Goal: Transaction & Acquisition: Purchase product/service

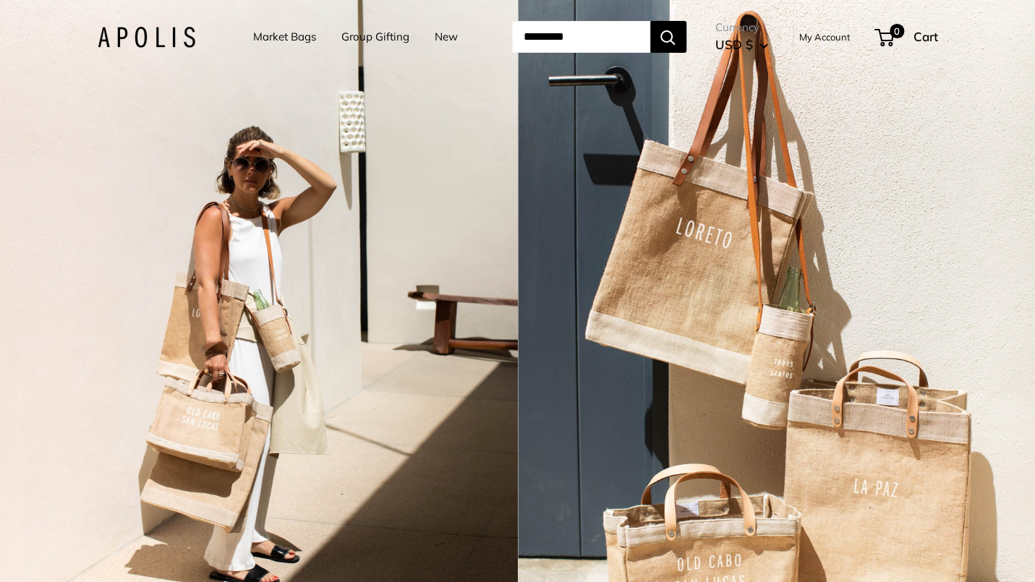
click at [258, 31] on link "Market Bags" at bounding box center [284, 37] width 63 height 20
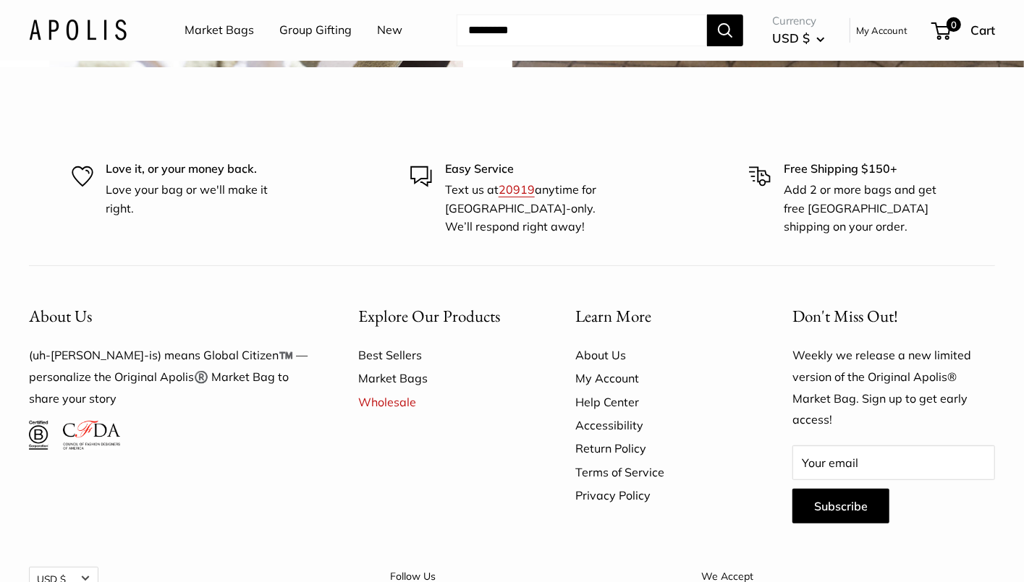
scroll to position [3545, 0]
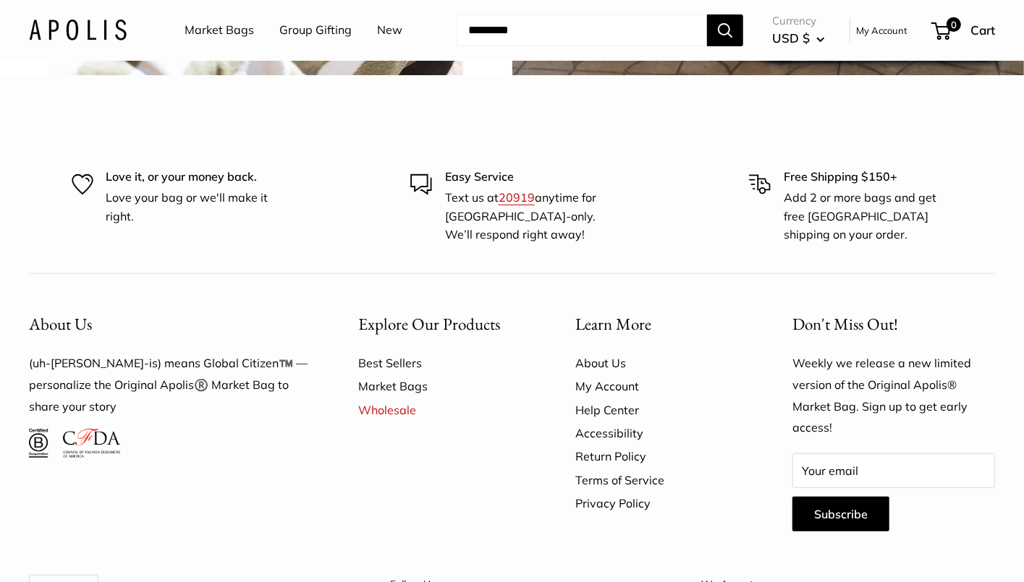
click at [224, 25] on link "Market Bags" at bounding box center [218, 31] width 69 height 22
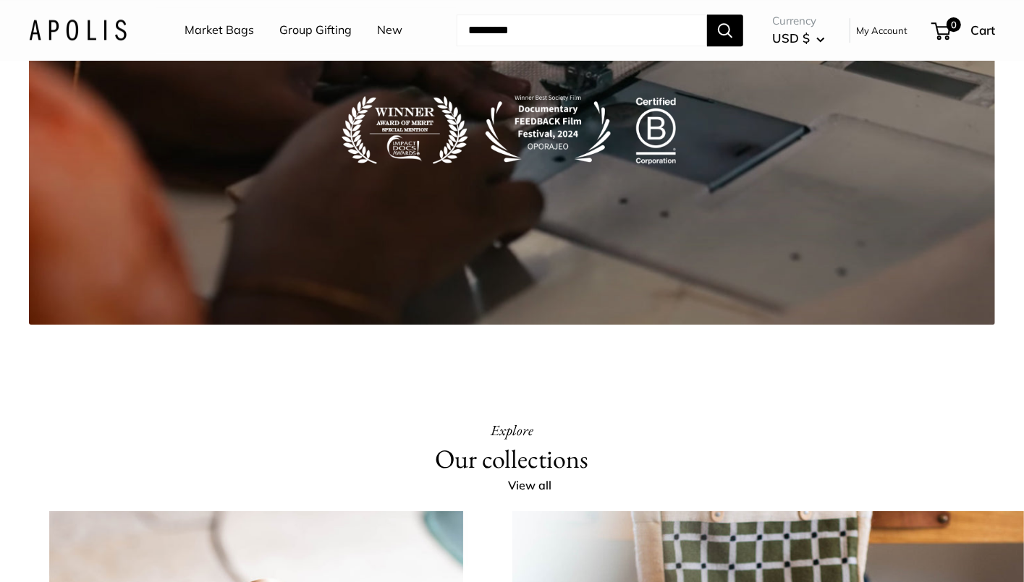
scroll to position [2420, 0]
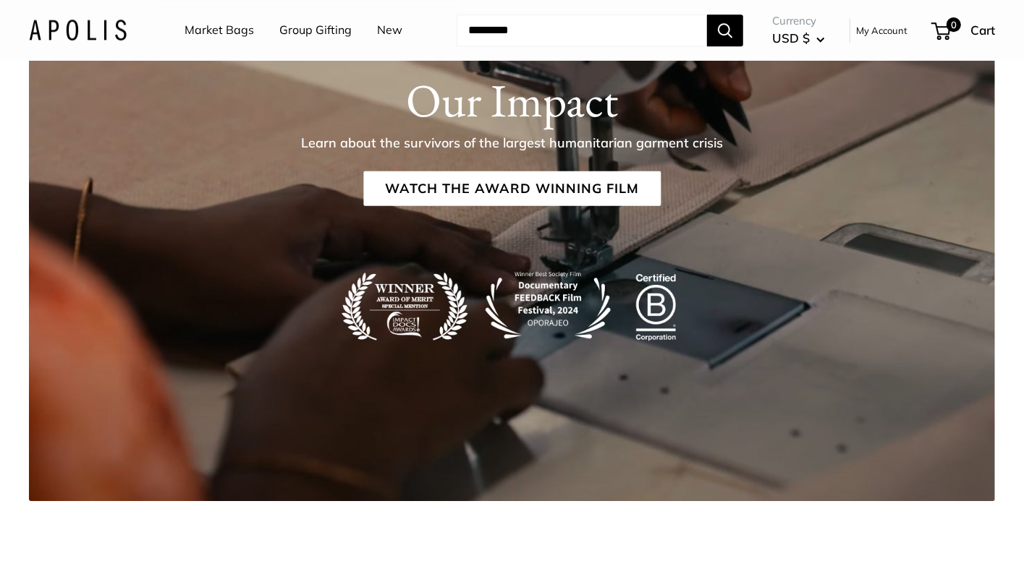
click at [386, 26] on link "New" at bounding box center [389, 31] width 25 height 22
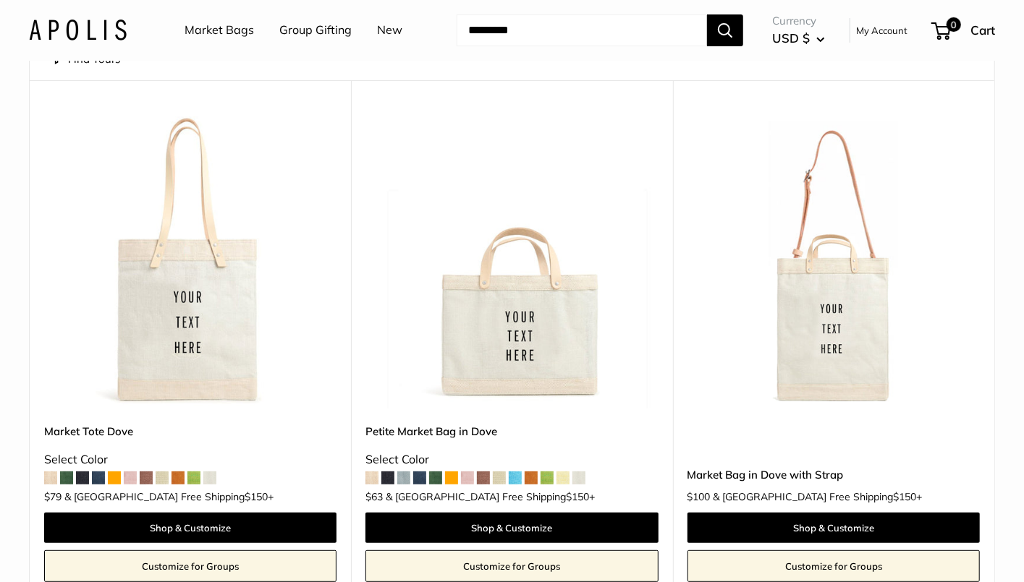
scroll to position [217, 0]
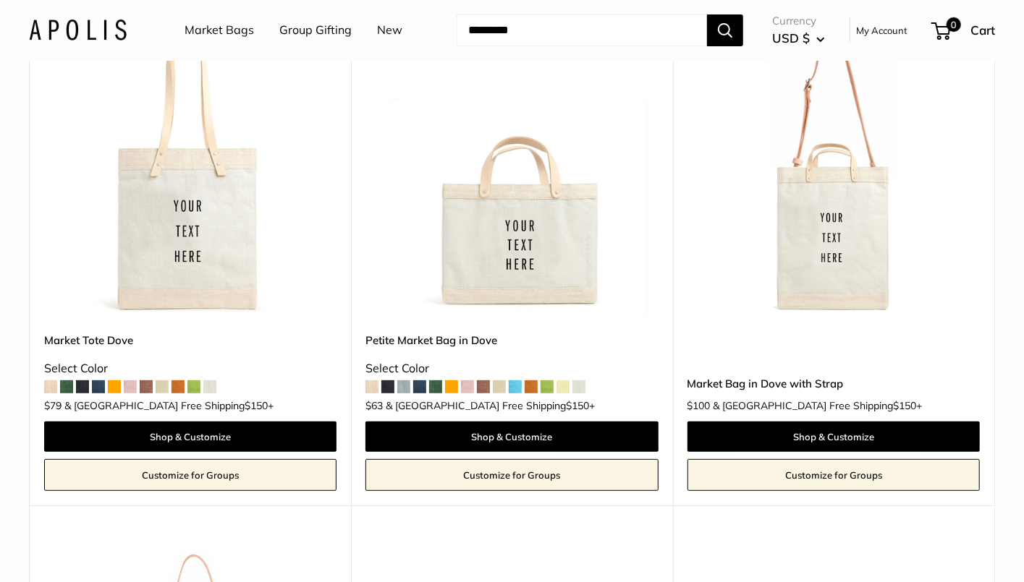
click at [99, 388] on span at bounding box center [98, 387] width 13 height 13
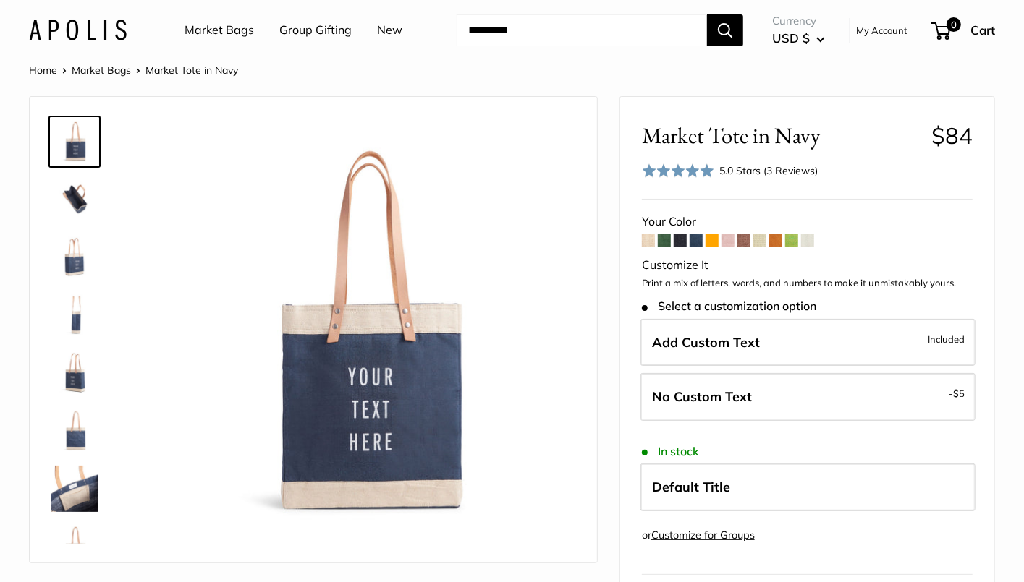
click at [78, 191] on img at bounding box center [74, 200] width 46 height 46
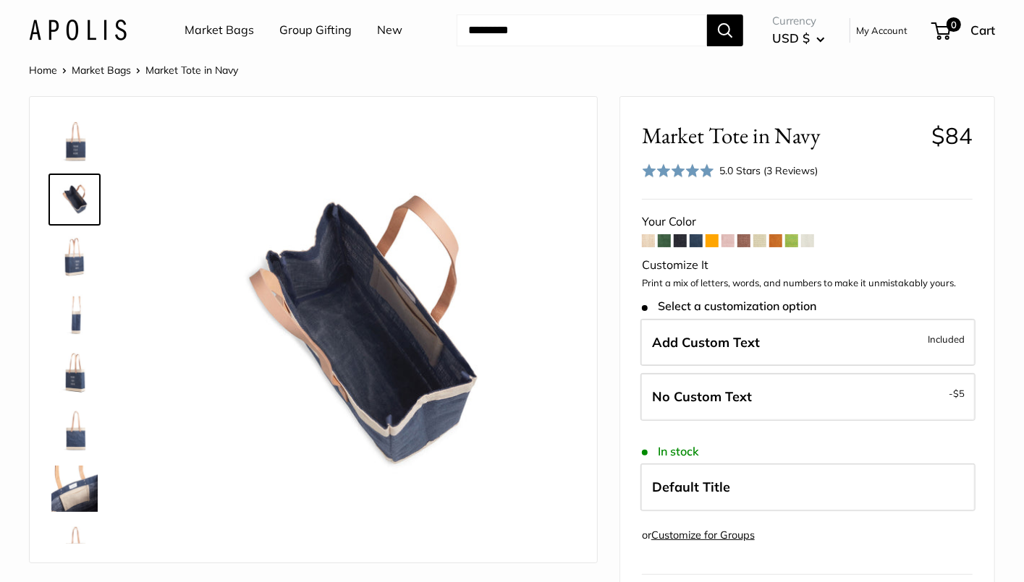
click at [79, 265] on img at bounding box center [74, 257] width 46 height 46
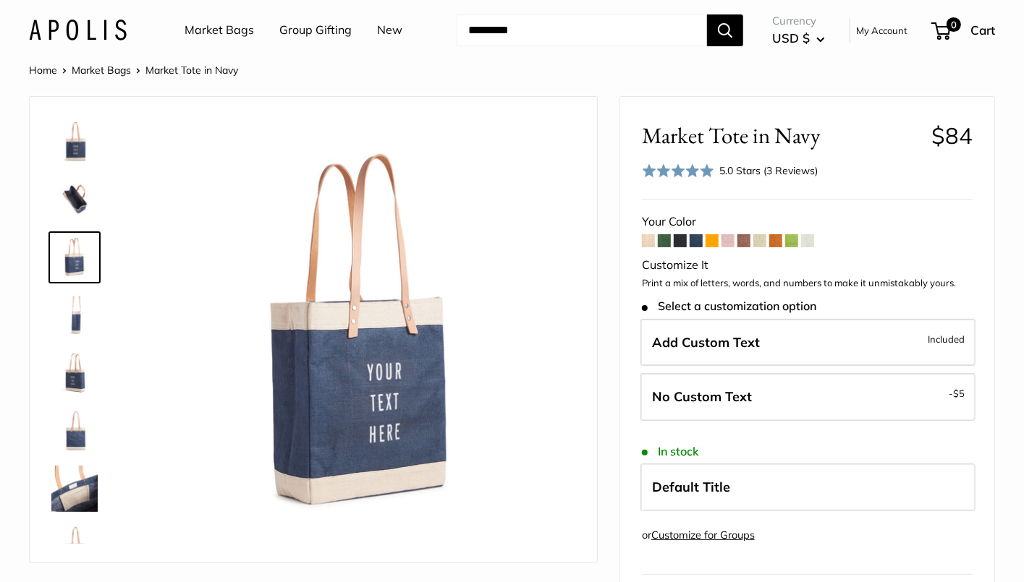
click at [65, 326] on img at bounding box center [74, 315] width 46 height 46
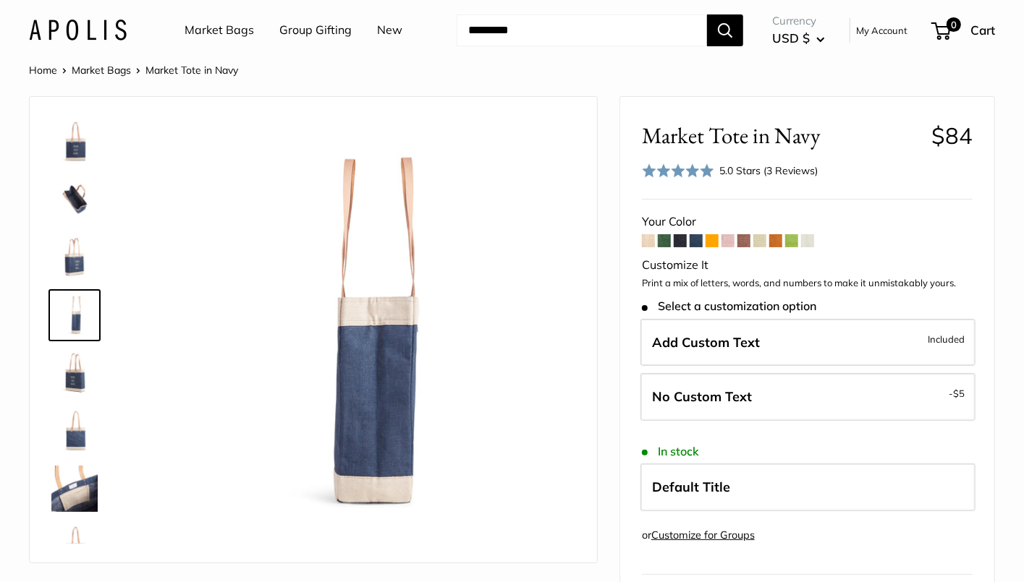
click at [62, 386] on img at bounding box center [74, 373] width 46 height 46
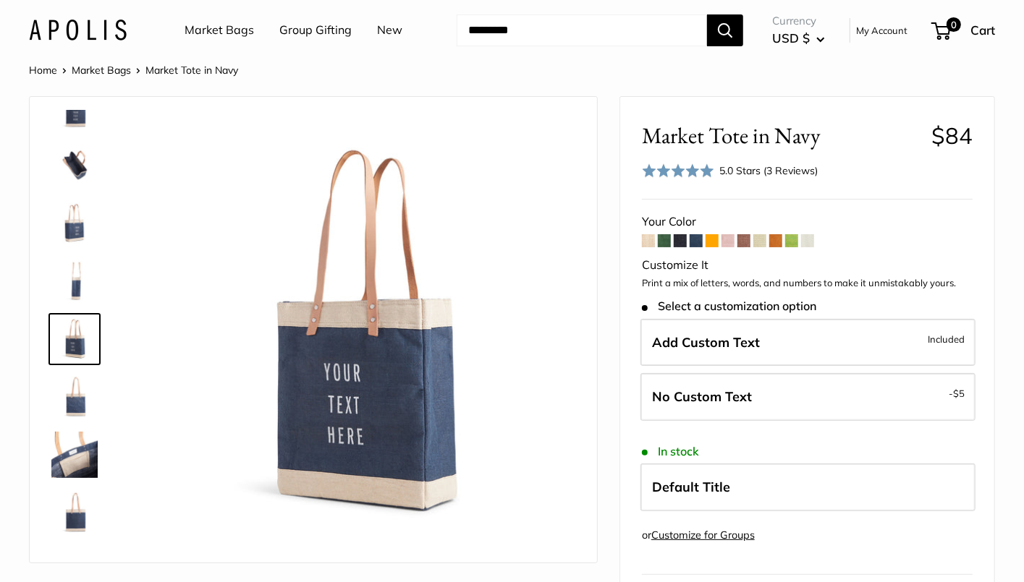
click at [70, 435] on img at bounding box center [74, 455] width 46 height 46
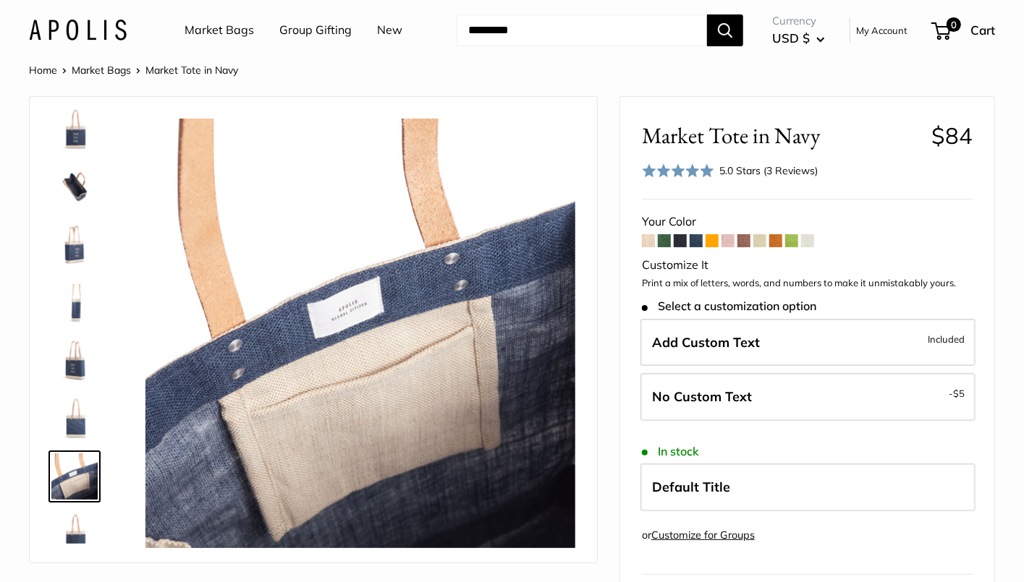
scroll to position [0, 0]
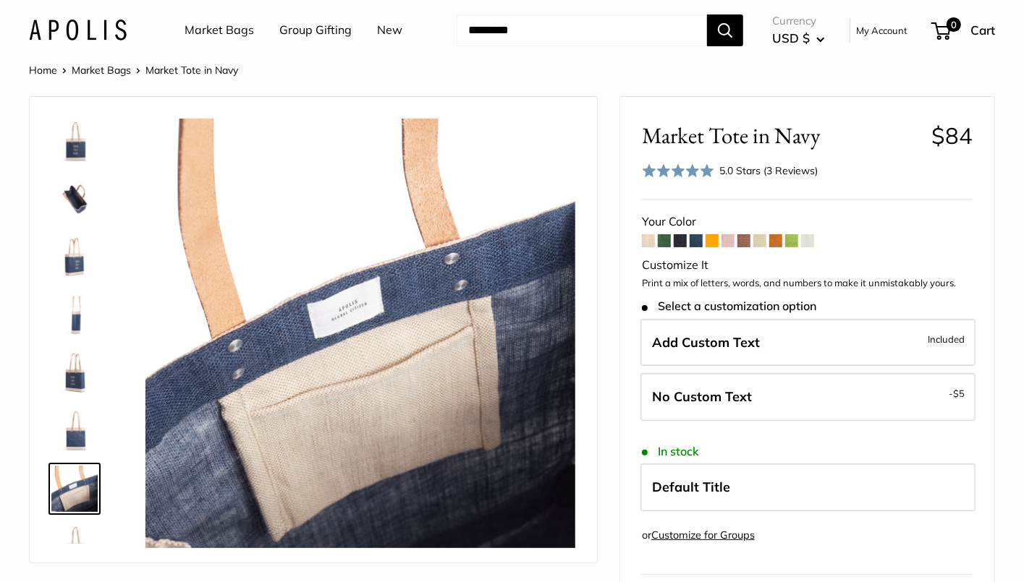
click at [77, 150] on img at bounding box center [74, 142] width 46 height 46
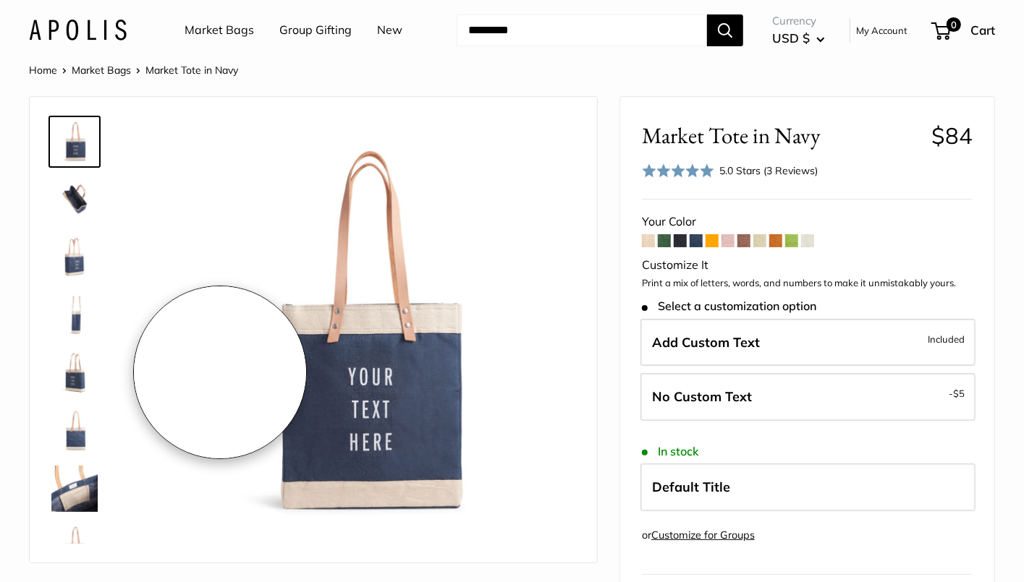
click at [220, 373] on img at bounding box center [360, 334] width 430 height 430
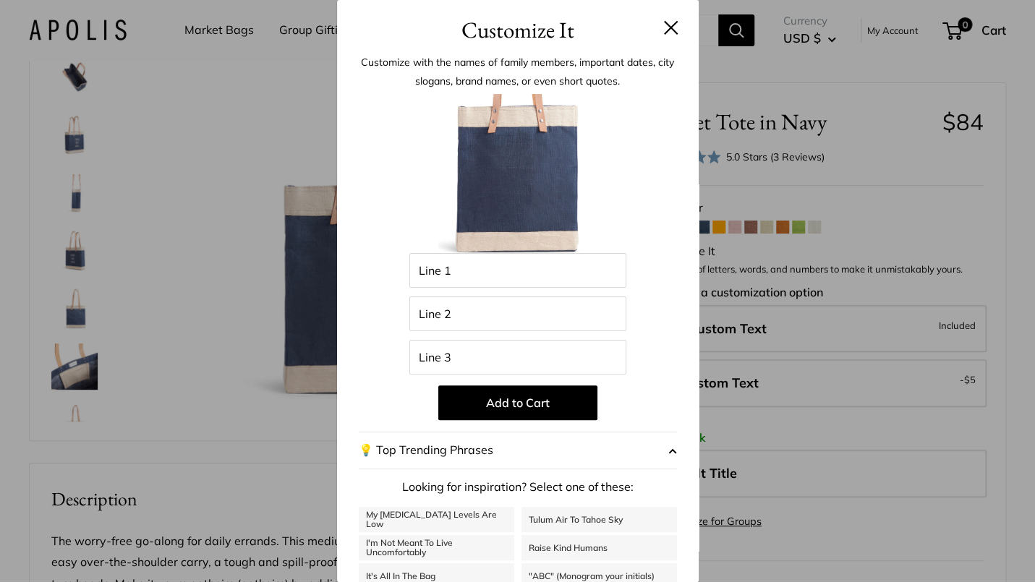
click at [664, 26] on button at bounding box center [671, 27] width 14 height 14
